Goal: Download file/media

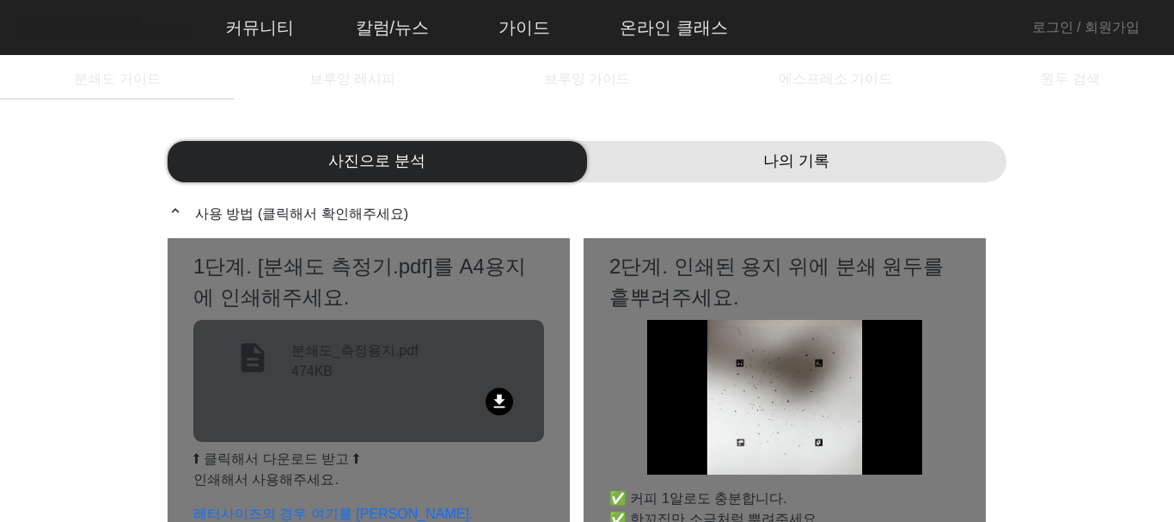
click at [458, 269] on h2 "1단계. [분쇄도 측정기.pdf]를 A4용지에 인쇄해주세요." at bounding box center [368, 282] width 351 height 62
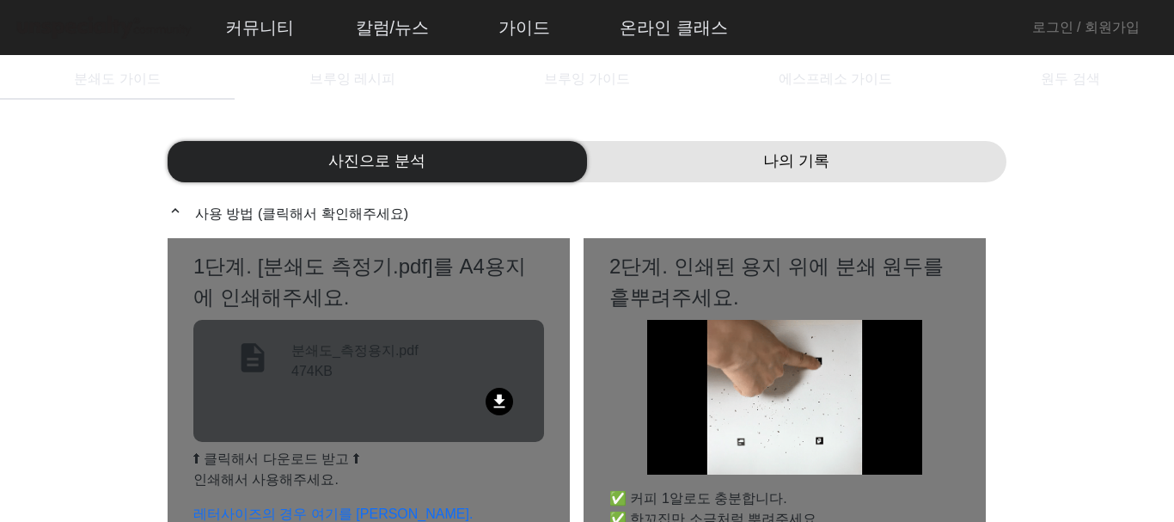
click at [229, 278] on h2 "1단계. [분쇄도 측정기.pdf]를 A4용지에 인쇄해주세요." at bounding box center [368, 282] width 351 height 62
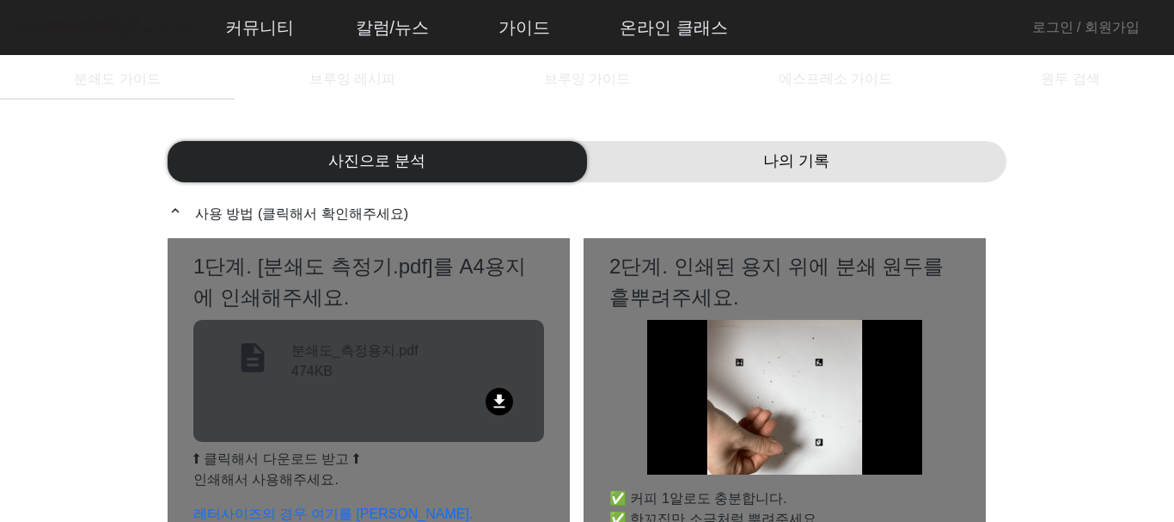
click at [318, 305] on h2 "1단계. [분쇄도 측정기.pdf]를 A4용지에 인쇄해주세요." at bounding box center [368, 282] width 351 height 62
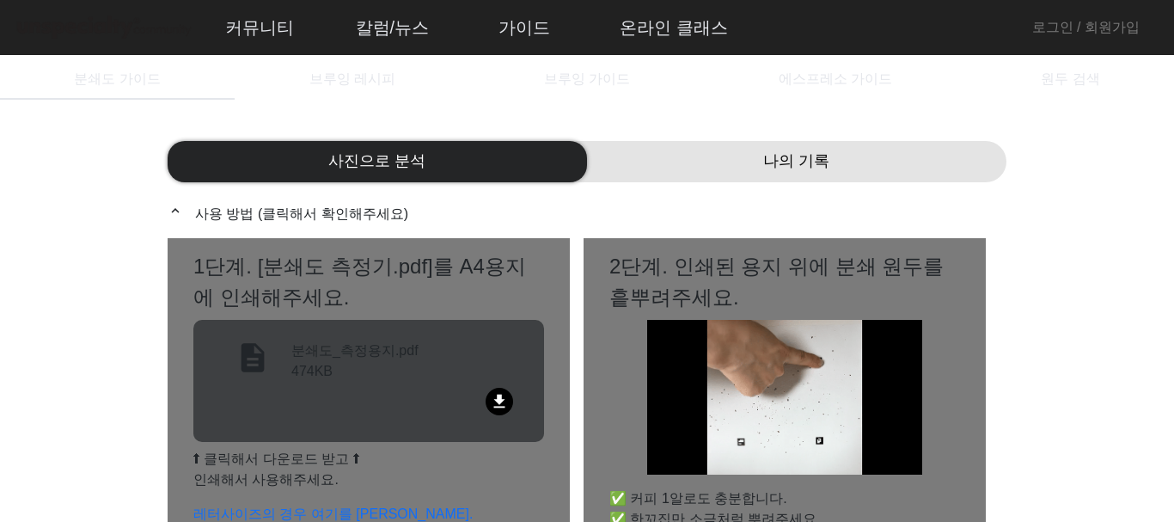
click at [502, 397] on mat-icon "file_download" at bounding box center [500, 402] width 28 height 28
